Goal: Use online tool/utility: Utilize a website feature to perform a specific function

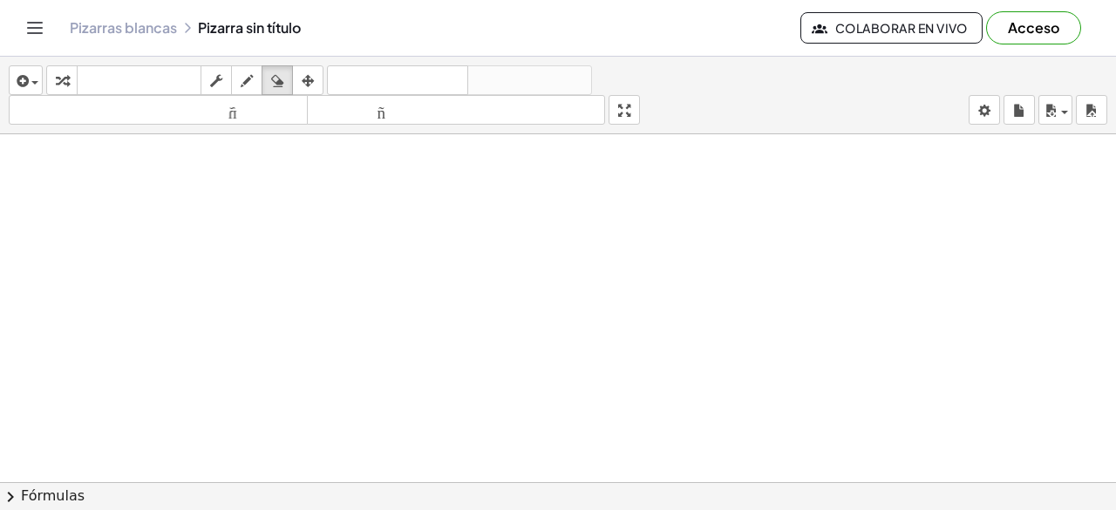
scroll to position [168, 0]
click at [244, 79] on icon "button" at bounding box center [247, 81] width 12 height 21
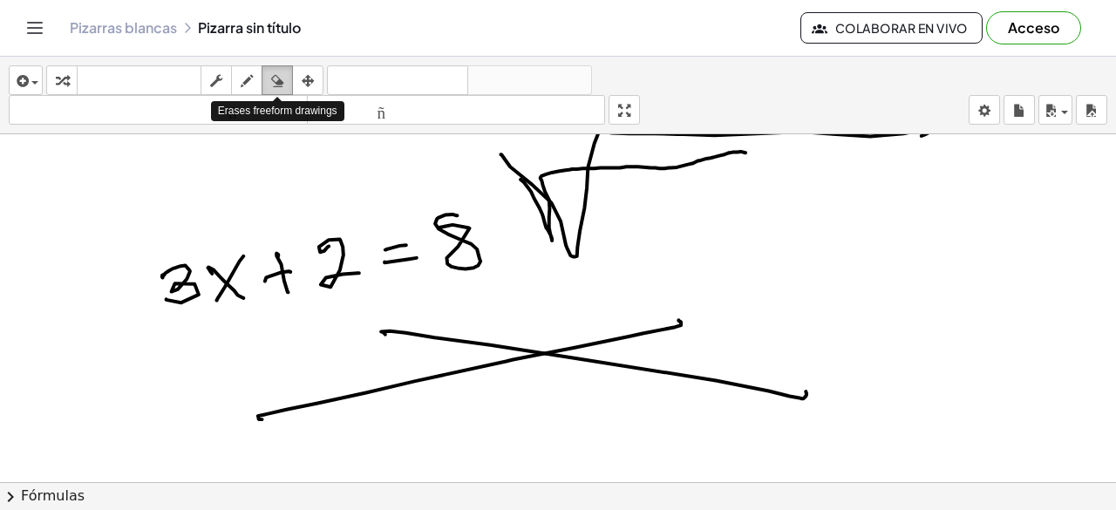
click at [287, 83] on div "button" at bounding box center [277, 80] width 23 height 21
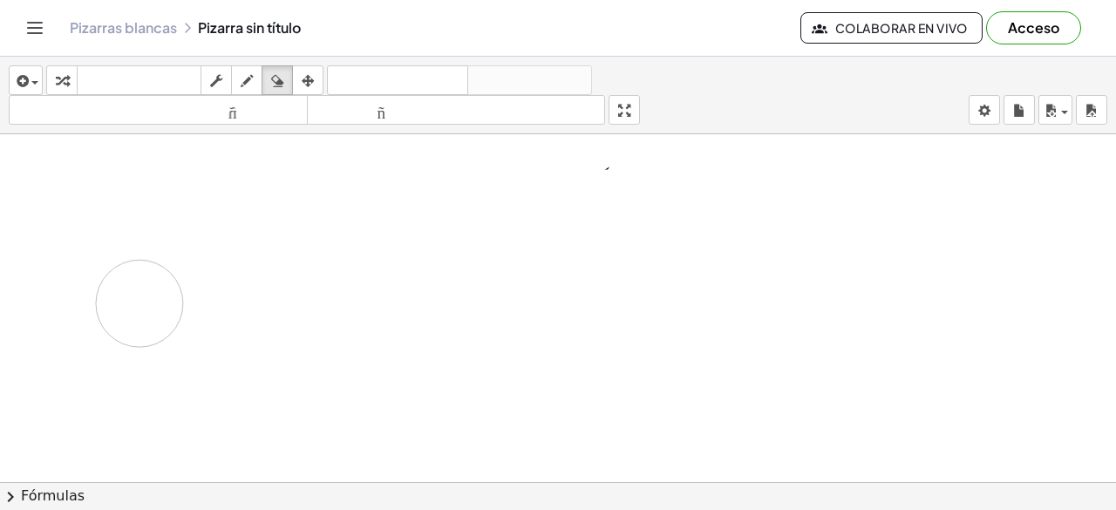
drag, startPoint x: 546, startPoint y: 166, endPoint x: 127, endPoint y: 301, distance: 439.6
click at [127, 301] on div at bounding box center [558, 384] width 1116 height 836
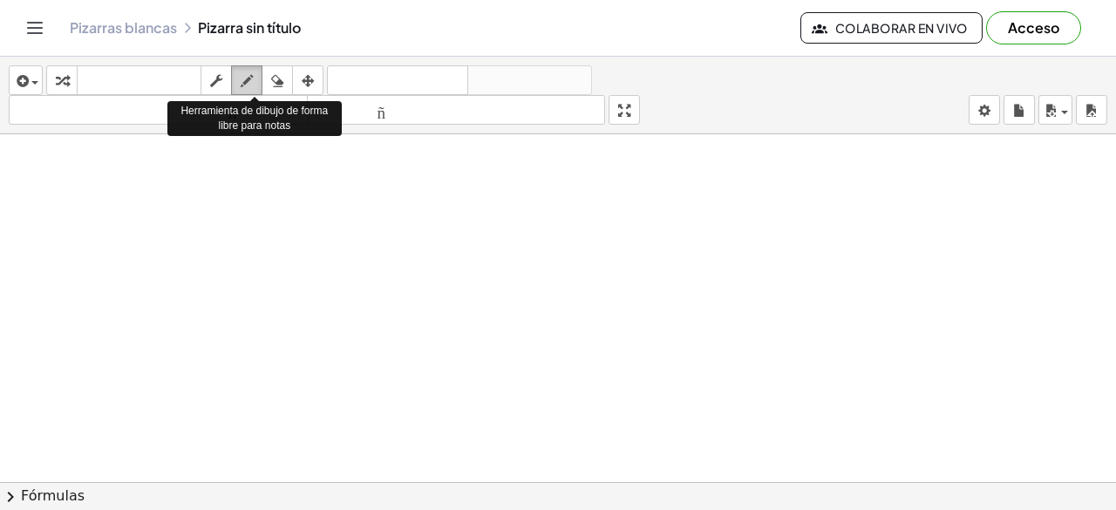
click at [243, 78] on icon "button" at bounding box center [247, 81] width 12 height 21
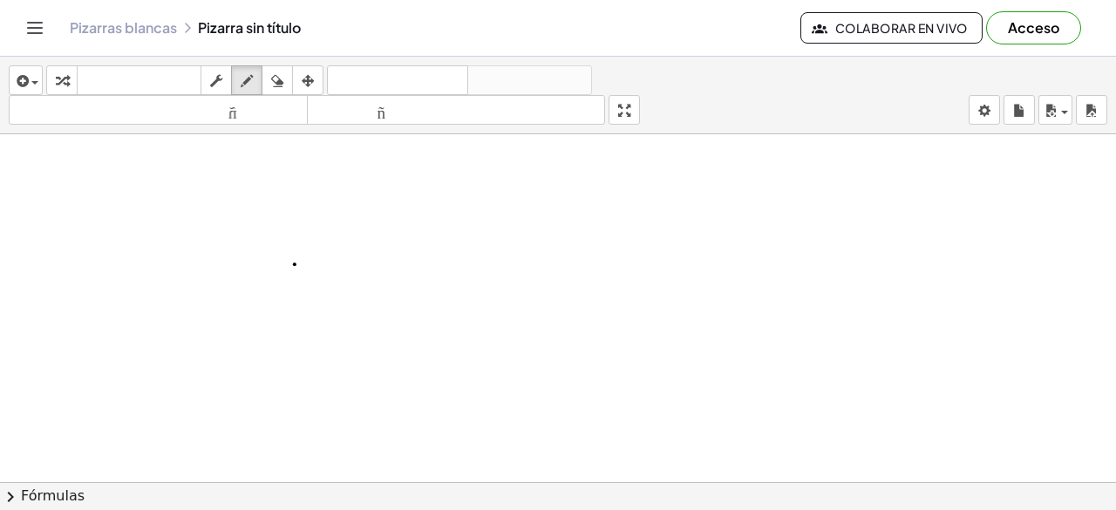
click at [295, 262] on div at bounding box center [558, 384] width 1116 height 836
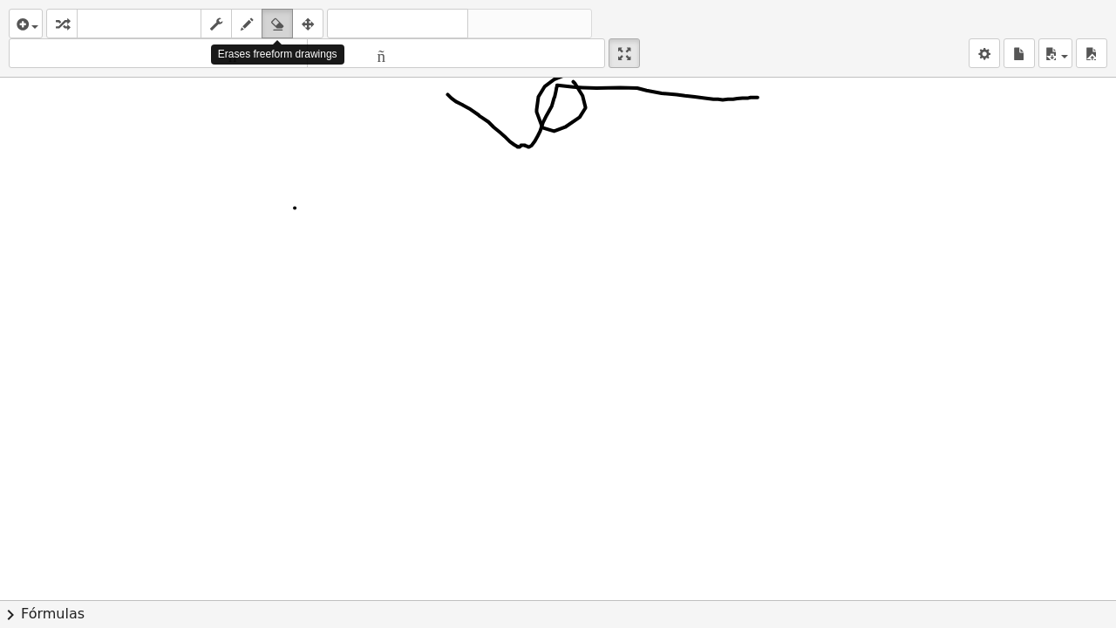
click at [279, 14] on icon "button" at bounding box center [277, 24] width 12 height 21
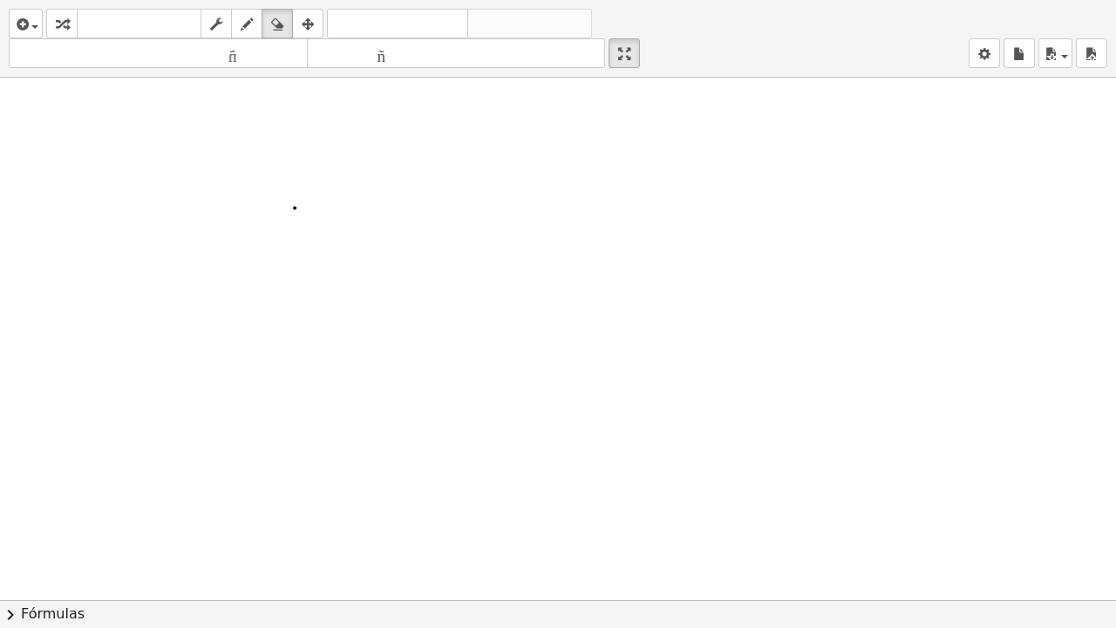
click at [216, 68] on div "insertar Seleccione uno: Expresión matemática Función Texto Vídeo de YouTube Gr…" at bounding box center [558, 39] width 1116 height 78
click at [241, 26] on icon "button" at bounding box center [247, 24] width 12 height 21
click at [307, 296] on div at bounding box center [558, 431] width 1116 height 1044
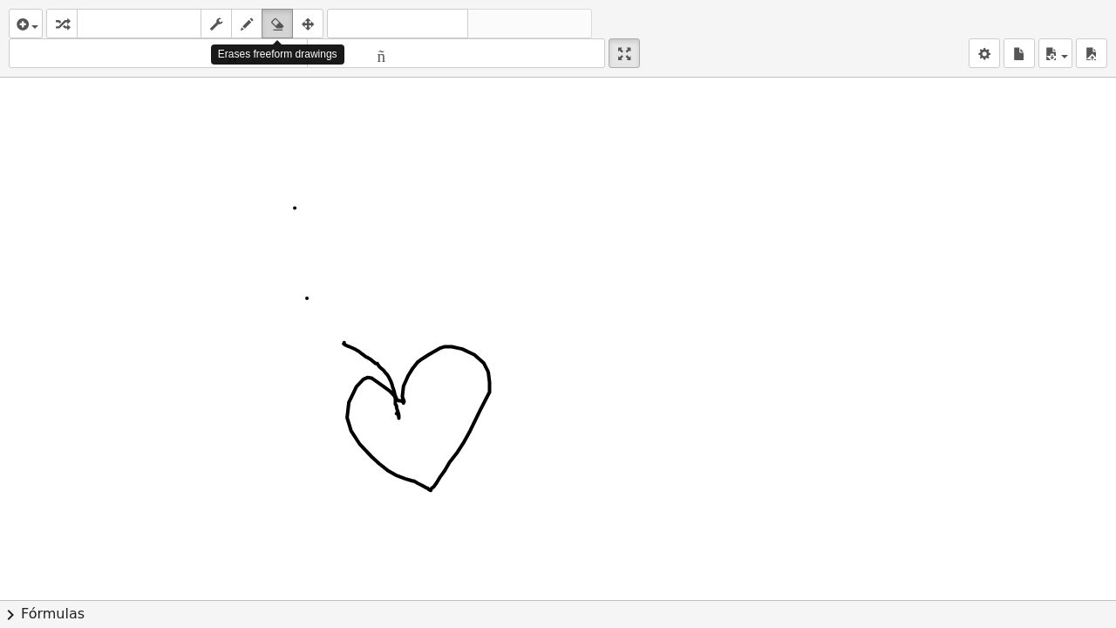
click at [275, 26] on icon "button" at bounding box center [277, 24] width 12 height 21
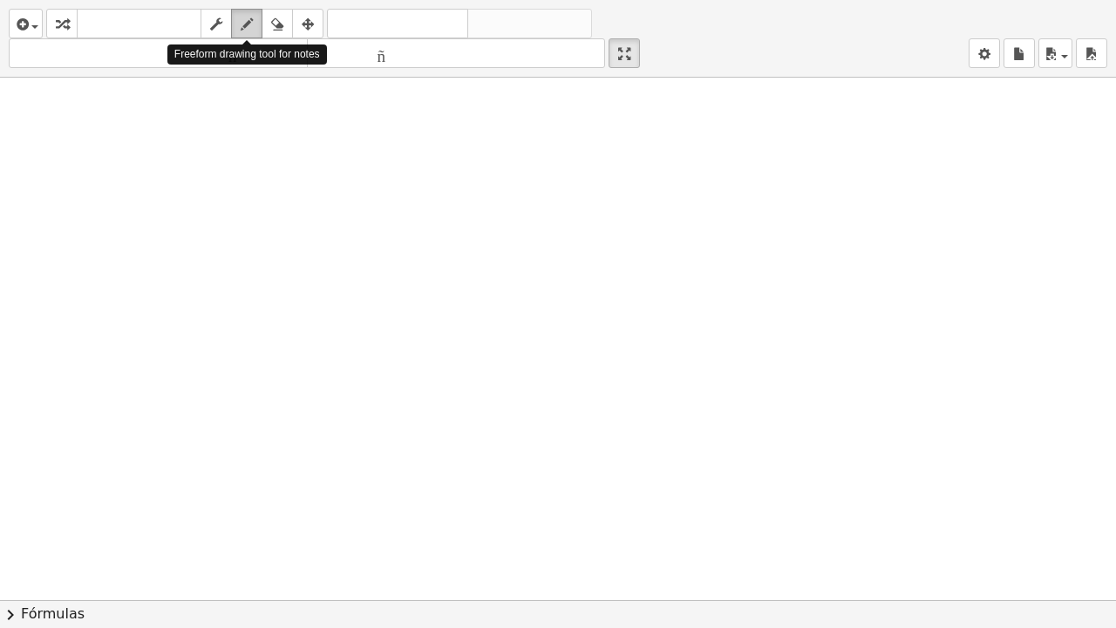
click at [244, 16] on icon "button" at bounding box center [247, 24] width 12 height 21
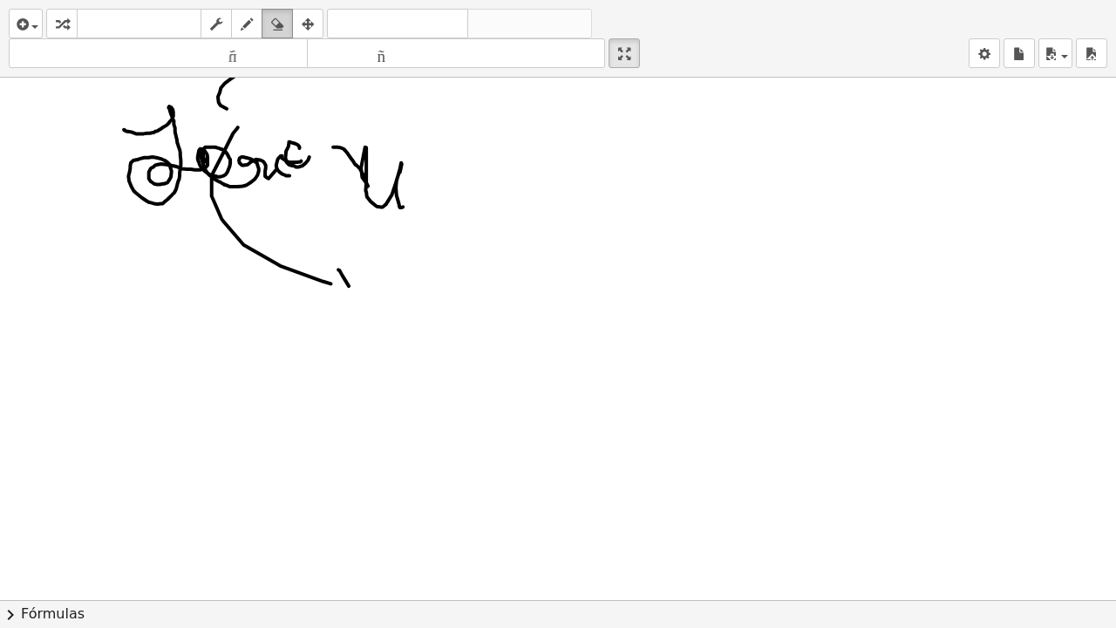
click at [284, 21] on div "button" at bounding box center [277, 23] width 23 height 21
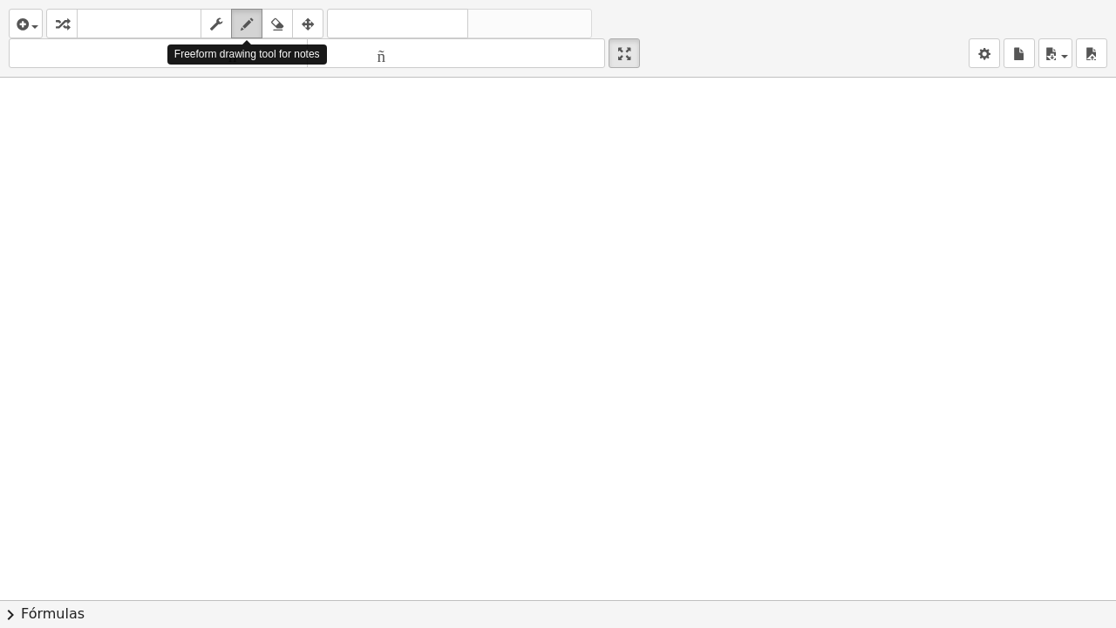
click at [244, 21] on icon "button" at bounding box center [247, 24] width 12 height 21
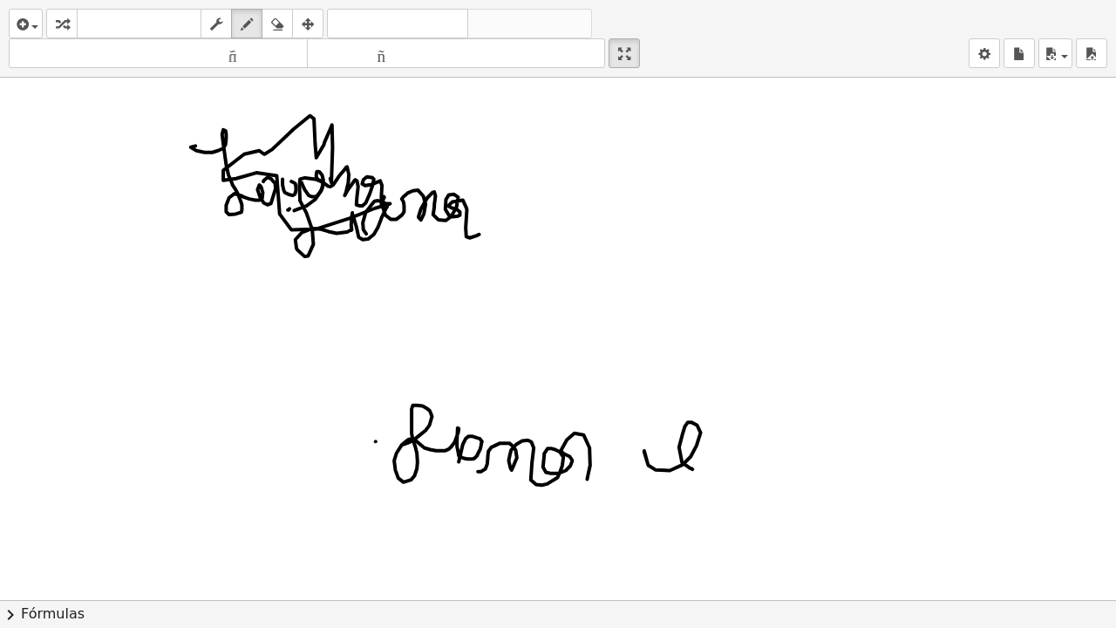
click at [1115, 8] on div "insertar Seleccione uno: Expresión matemática Función Texto Vídeo de YouTube Gr…" at bounding box center [558, 39] width 1116 height 78
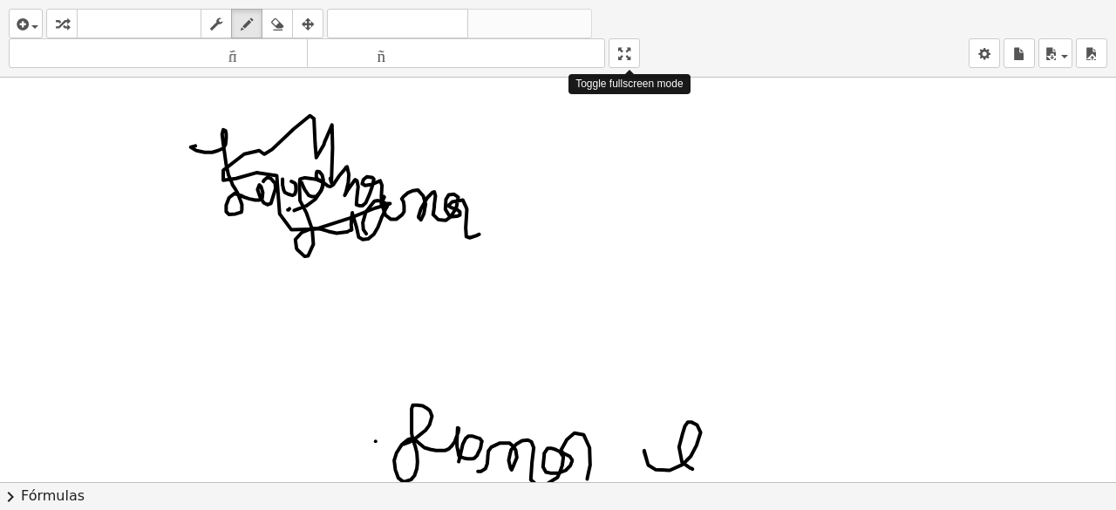
drag, startPoint x: 631, startPoint y: 44, endPoint x: 631, endPoint y: -32, distance: 75.8
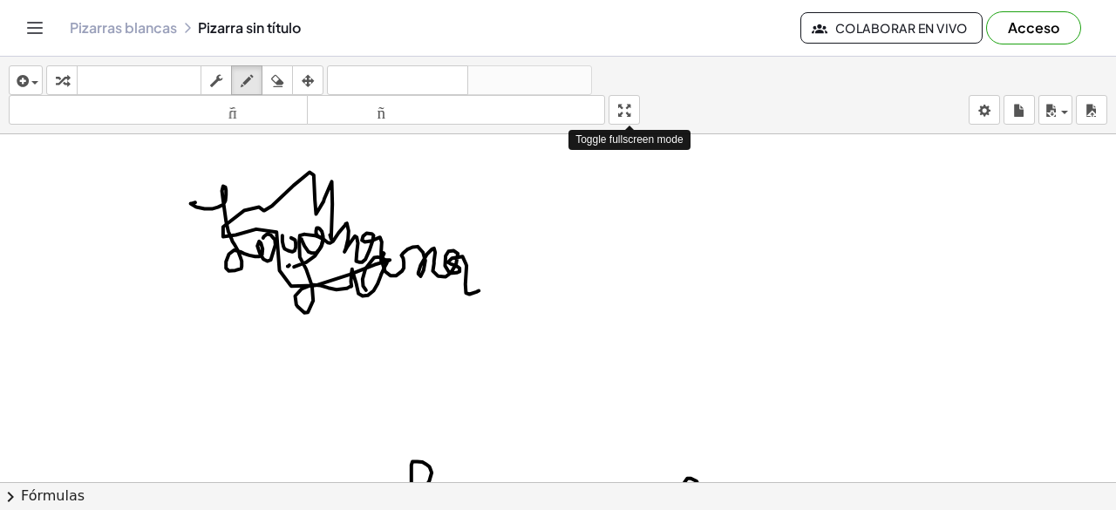
click at [631, 0] on html "Actividades matemáticas fáciles de comprender Empezar Banco de actividades Trab…" at bounding box center [558, 255] width 1116 height 510
